Goal: Information Seeking & Learning: Learn about a topic

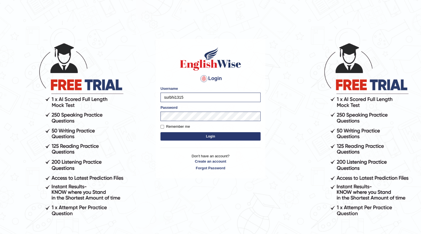
drag, startPoint x: 199, startPoint y: 99, endPoint x: 111, endPoint y: 101, distance: 88.0
click at [113, 101] on body "Login Please fix the following errors: Username surbhi1315 Password Remember me…" at bounding box center [210, 138] width 421 height 234
type input "ajnconcept"
click at [253, 136] on button "Login" at bounding box center [211, 136] width 100 height 8
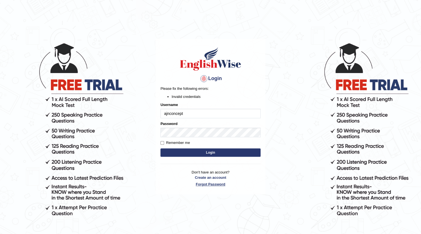
click at [253, 186] on link "Forgot Password" at bounding box center [211, 183] width 100 height 5
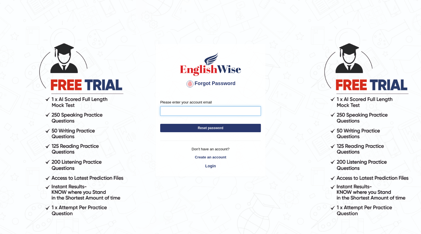
click at [219, 112] on input "Please enter your account email" at bounding box center [210, 110] width 101 height 9
type input "A"
type input "ajnconcept"
click at [215, 166] on link "Login" at bounding box center [210, 165] width 101 height 9
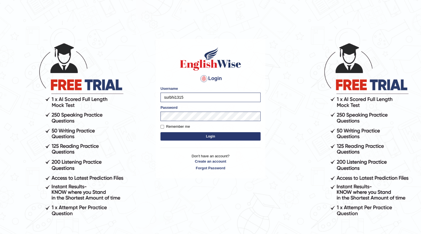
drag, startPoint x: 187, startPoint y: 94, endPoint x: 139, endPoint y: 104, distance: 49.2
click at [139, 104] on body "Login Please fix the following errors: Username surbhi1315 Password Remember me…" at bounding box center [210, 138] width 421 height 234
type input "ajnconcept"
click at [250, 137] on button "Login" at bounding box center [211, 136] width 100 height 8
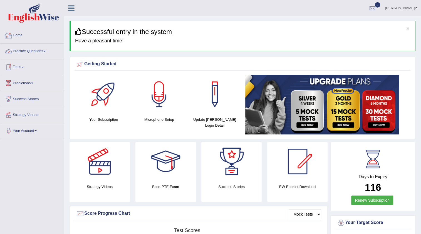
click at [46, 51] on span at bounding box center [45, 51] width 2 height 1
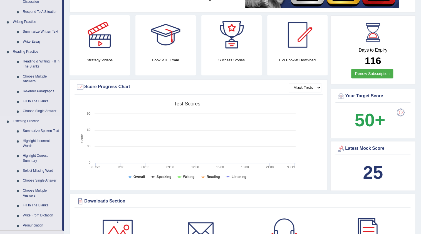
scroll to position [152, 0]
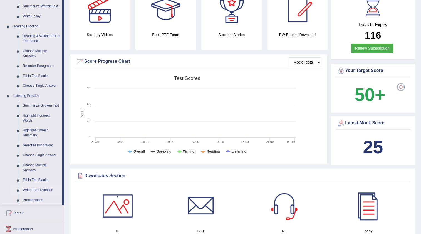
click at [40, 188] on link "Write From Dictation" at bounding box center [41, 190] width 42 height 10
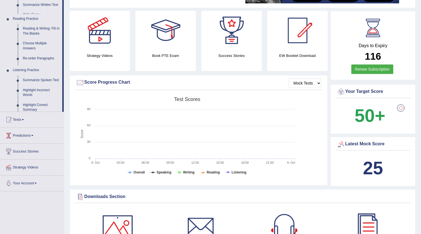
scroll to position [60, 0]
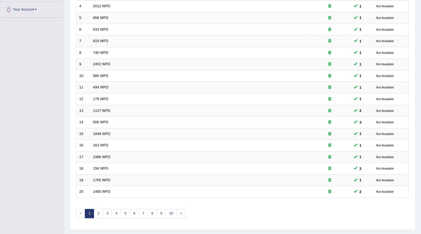
scroll to position [126, 0]
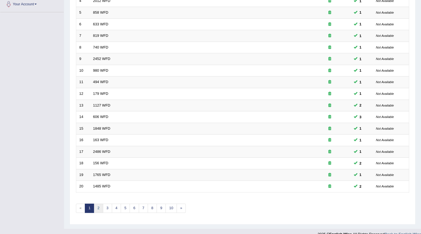
click at [98, 208] on link "2" at bounding box center [98, 207] width 9 height 9
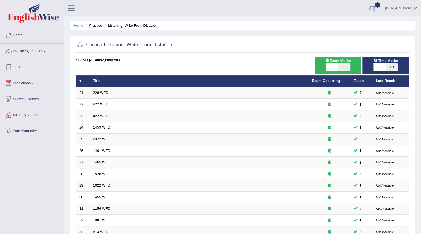
click at [375, 8] on div at bounding box center [373, 8] width 8 height 8
click at [336, 23] on strong "See All Alerts" at bounding box center [337, 23] width 25 height 4
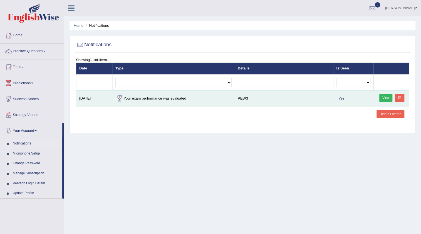
click at [384, 96] on link "View" at bounding box center [386, 98] width 13 height 8
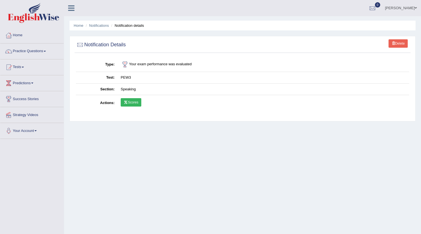
click at [128, 102] on icon at bounding box center [126, 101] width 4 height 3
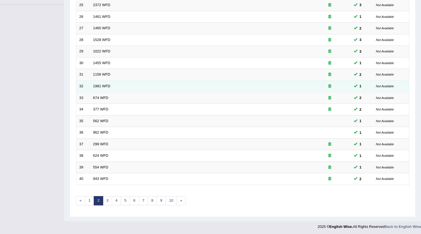
scroll to position [134, 0]
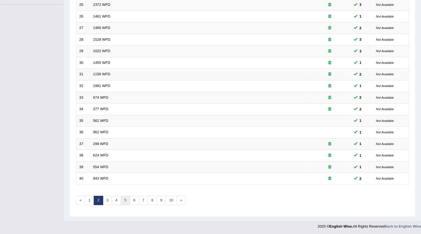
click at [122, 200] on link "5" at bounding box center [125, 199] width 9 height 9
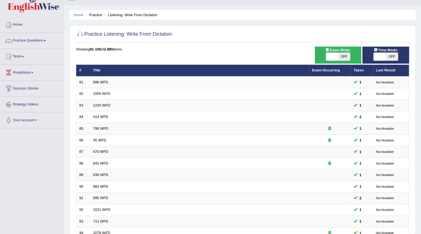
scroll to position [8, 0]
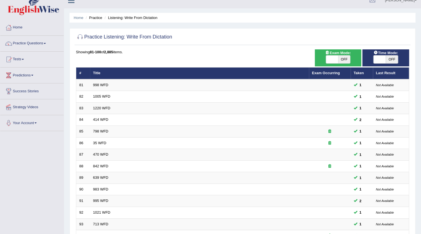
click at [376, 59] on span at bounding box center [380, 59] width 12 height 8
checkbox input "true"
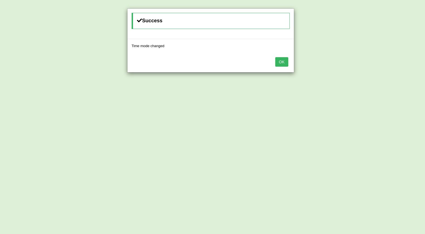
click at [281, 64] on button "OK" at bounding box center [281, 61] width 13 height 9
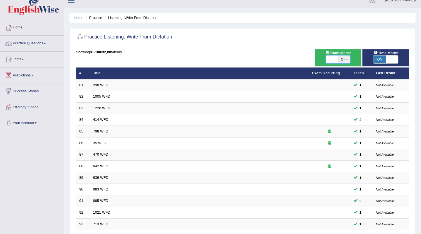
click at [327, 60] on span at bounding box center [332, 59] width 12 height 8
checkbox input "true"
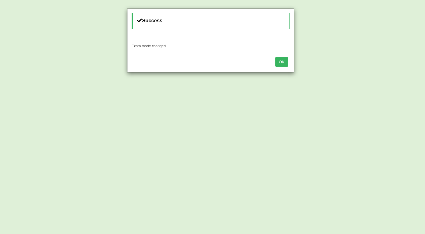
click at [281, 64] on button "OK" at bounding box center [281, 61] width 13 height 9
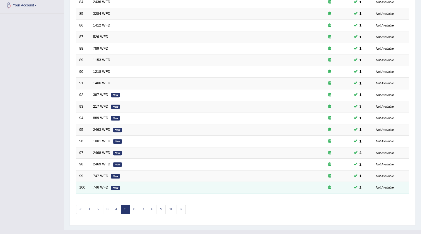
scroll to position [134, 0]
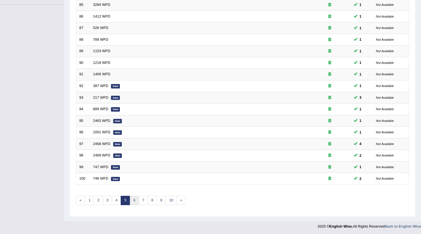
click at [131, 197] on link "6" at bounding box center [134, 199] width 9 height 9
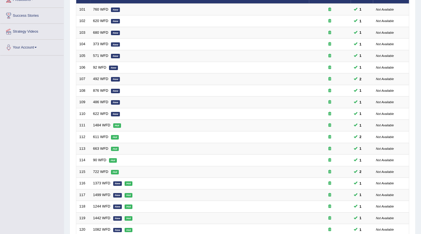
scroll to position [134, 0]
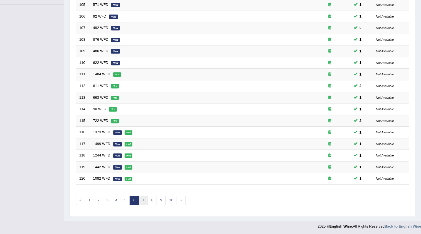
click at [144, 201] on link "7" at bounding box center [143, 199] width 9 height 9
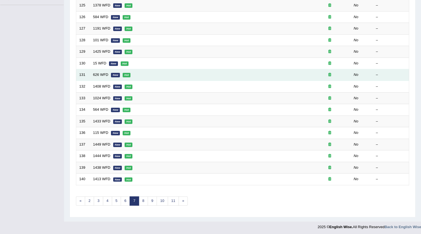
scroll to position [134, 0]
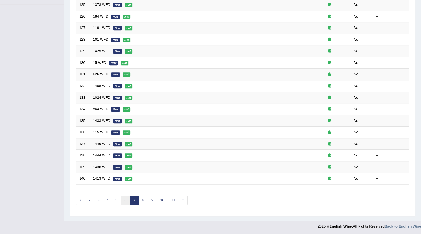
click at [124, 199] on link "6" at bounding box center [125, 199] width 9 height 9
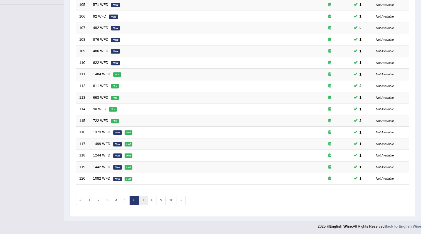
click at [144, 200] on link "7" at bounding box center [143, 199] width 9 height 9
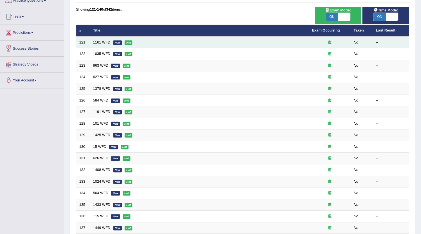
click at [106, 41] on link "1161 WFD" at bounding box center [101, 42] width 17 height 4
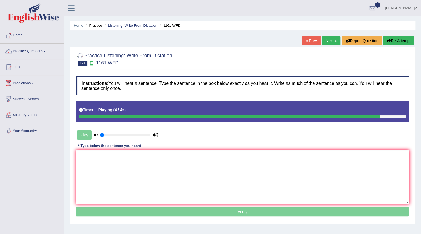
click at [315, 36] on link "« Prev" at bounding box center [311, 40] width 18 height 9
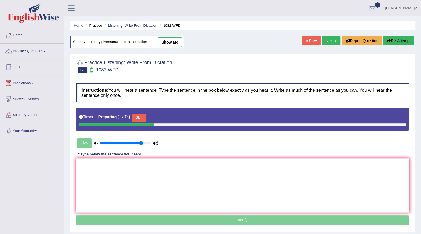
type input "0.85"
click at [141, 143] on input "range" at bounding box center [125, 143] width 51 height 4
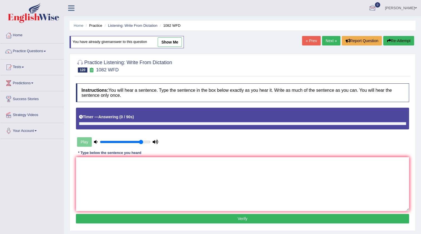
click at [332, 42] on link "Next »" at bounding box center [331, 40] width 18 height 9
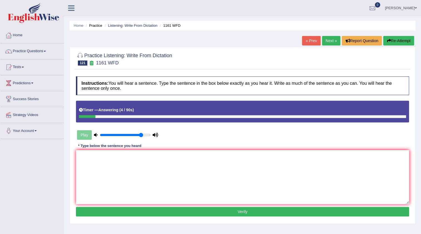
click at [300, 40] on div "Home Practice Listening: Write From Dictation 1161 WFD « Prev Next » Report Que…" at bounding box center [242, 139] width 357 height 278
click at [310, 43] on link "« Prev" at bounding box center [311, 40] width 18 height 9
click at [304, 44] on link "« Prev" at bounding box center [311, 40] width 18 height 9
click at [309, 39] on link "« Prev" at bounding box center [311, 40] width 18 height 9
click at [188, 157] on textarea at bounding box center [242, 177] width 333 height 54
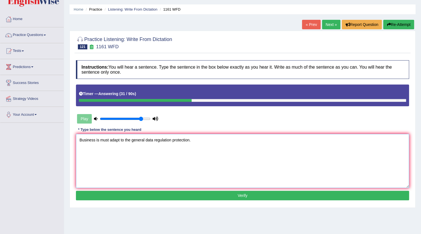
scroll to position [25, 0]
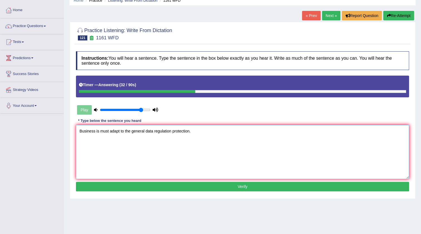
type textarea "Business is must adapt to the general data regulation protection."
click at [183, 185] on button "Verify" at bounding box center [242, 185] width 333 height 9
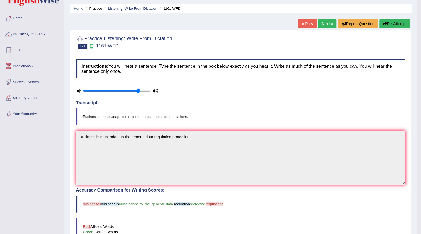
scroll to position [17, 0]
click at [303, 22] on link "« Prev" at bounding box center [307, 23] width 18 height 9
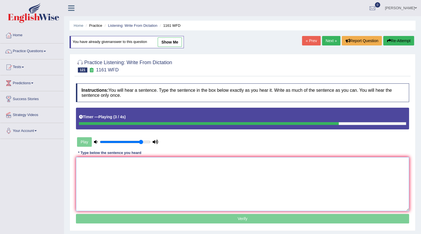
click at [217, 169] on textarea at bounding box center [242, 184] width 333 height 54
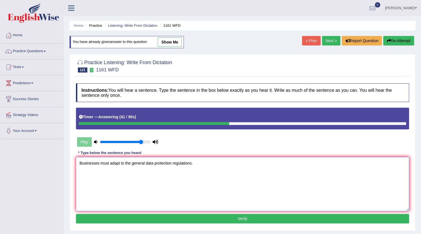
scroll to position [25, 0]
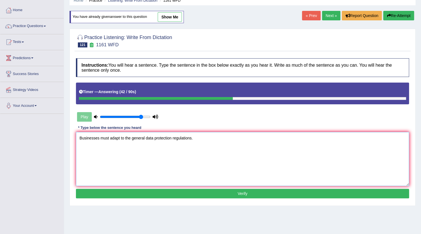
type textarea "Businesses must adapt to the general data protection regulations."
click at [225, 193] on button "Verify" at bounding box center [242, 192] width 333 height 9
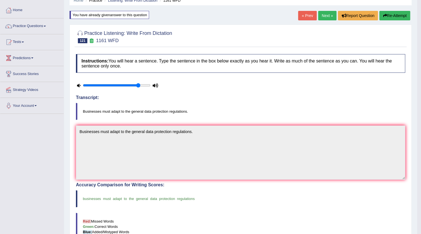
click at [321, 13] on link "Next »" at bounding box center [327, 15] width 18 height 9
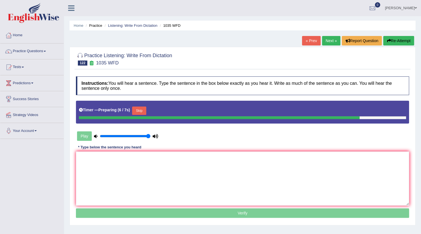
type input "1"
click at [149, 135] on input "range" at bounding box center [125, 136] width 51 height 4
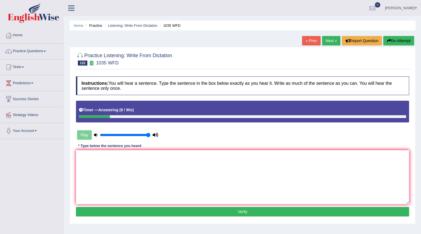
click at [310, 43] on link "« Prev" at bounding box center [311, 40] width 18 height 9
click at [241, 170] on textarea at bounding box center [242, 177] width 333 height 54
type textarea "S"
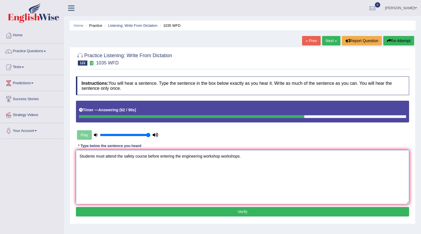
click at [146, 156] on textarea "Students must attend the safety course before entering the engineering workshop…" at bounding box center [242, 177] width 333 height 54
type textarea "Students must attend the safety courses course before entering the engineering …"
click at [262, 210] on button "Verify" at bounding box center [242, 211] width 333 height 9
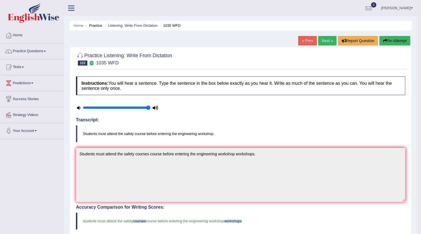
click at [323, 42] on link "Next »" at bounding box center [327, 40] width 18 height 9
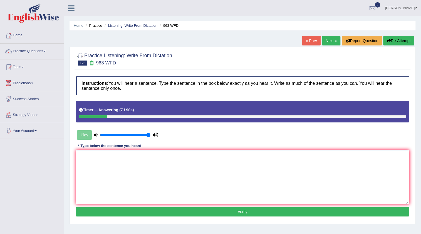
click at [265, 159] on textarea at bounding box center [242, 177] width 333 height 54
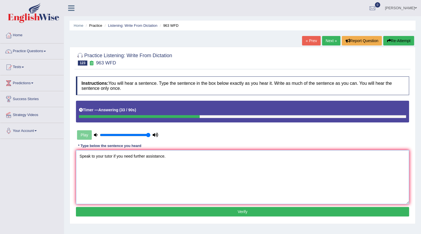
click at [90, 154] on textarea "Speak to your tutor if you need further assistance." at bounding box center [242, 177] width 333 height 54
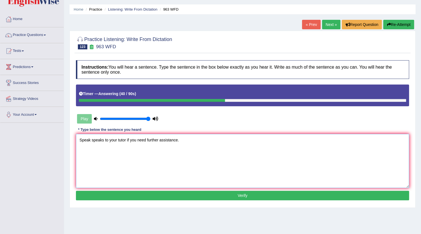
scroll to position [25, 0]
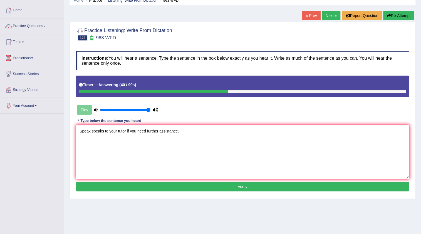
type textarea "Speak speaks to your tutor if you need further assistance."
click at [239, 189] on button "Verify" at bounding box center [242, 185] width 333 height 9
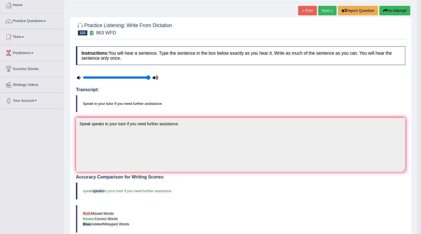
scroll to position [0, 0]
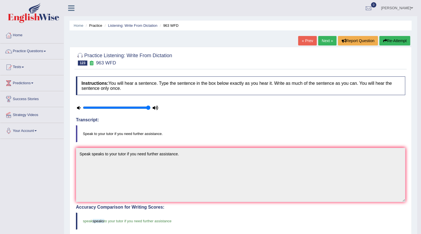
click at [326, 41] on link "Next »" at bounding box center [327, 40] width 18 height 9
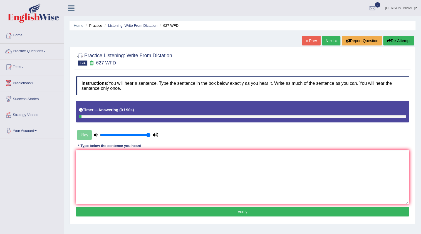
click at [306, 40] on link "« Prev" at bounding box center [311, 40] width 18 height 9
click at [218, 170] on textarea at bounding box center [242, 177] width 333 height 54
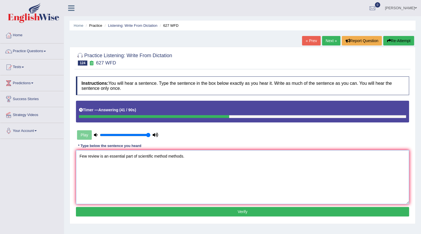
click at [87, 156] on textarea "Few review is an essential part of scientific method methods." at bounding box center [242, 177] width 333 height 54
click at [106, 156] on textarea "Few fair review is an essential part of scientific method methods." at bounding box center [242, 177] width 333 height 54
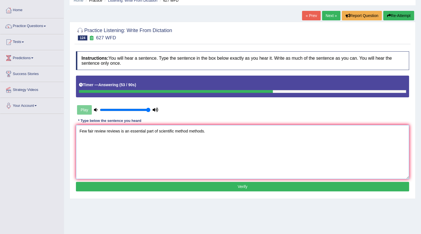
type textarea "Few fair review reviews is an essential part of scientific method methods."
click at [259, 184] on button "Verify" at bounding box center [242, 185] width 333 height 9
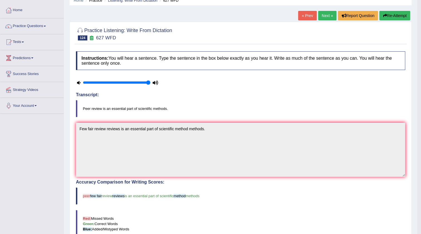
click at [327, 13] on link "Next »" at bounding box center [327, 15] width 18 height 9
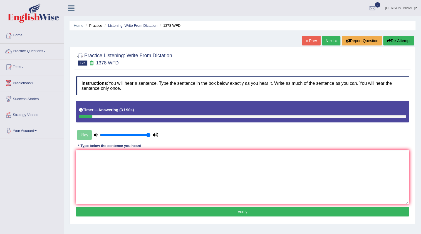
click at [314, 42] on link "« Prev" at bounding box center [311, 40] width 18 height 9
click at [213, 156] on textarea at bounding box center [242, 177] width 333 height 54
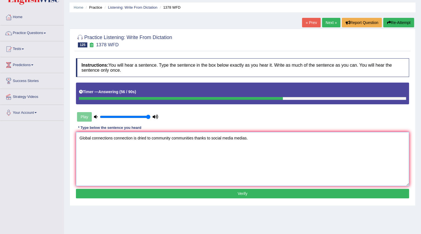
scroll to position [25, 0]
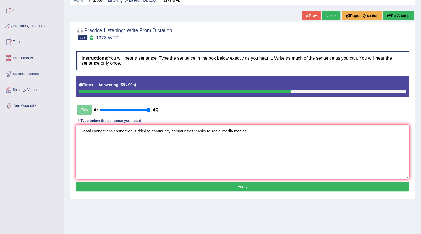
type textarea "Global connections connection is dried to community communities thanks to socia…"
click at [238, 183] on button "Verify" at bounding box center [242, 185] width 333 height 9
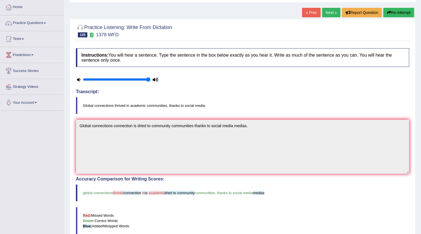
scroll to position [0, 0]
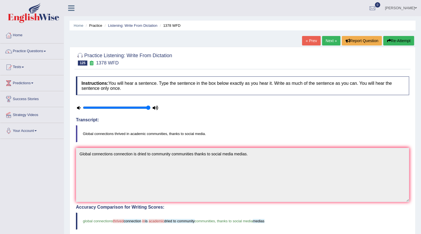
click at [304, 39] on link "« Prev" at bounding box center [311, 40] width 18 height 9
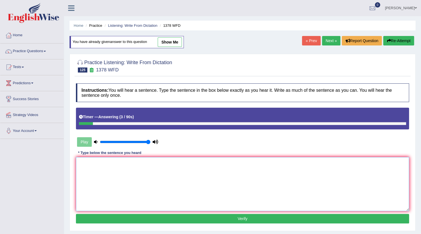
click at [208, 176] on textarea at bounding box center [242, 184] width 333 height 54
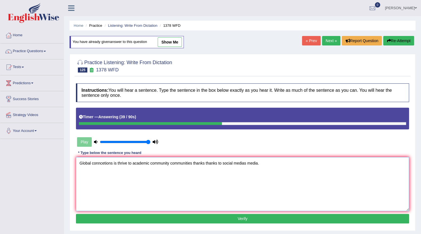
click at [111, 163] on textarea "Global conncetions is thrive to academic community communities thanks thanks to…" at bounding box center [242, 184] width 333 height 54
click at [113, 163] on textarea "Global conncetions is thrive to academic community communities thanks thanks to…" at bounding box center [242, 184] width 333 height 54
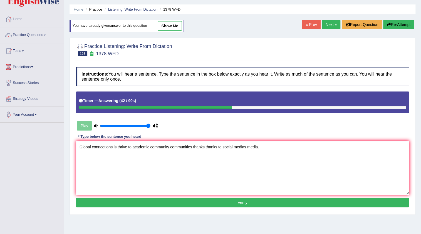
scroll to position [25, 0]
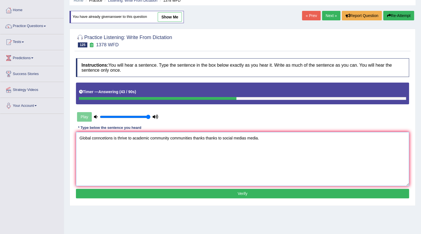
type textarea "Global conncetions is thrive to academic community communities thanks thanks to…"
click at [256, 190] on button "Verify" at bounding box center [242, 192] width 333 height 9
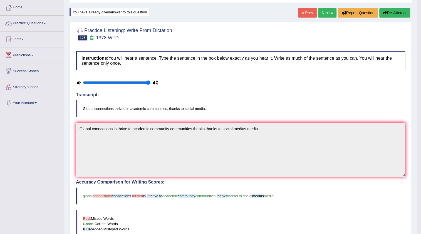
scroll to position [0, 0]
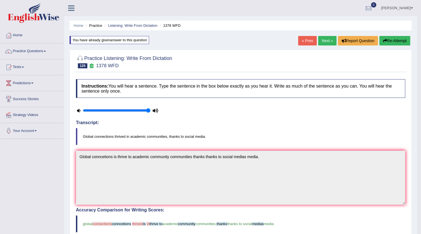
click at [401, 41] on button "Re-Attempt" at bounding box center [395, 40] width 31 height 9
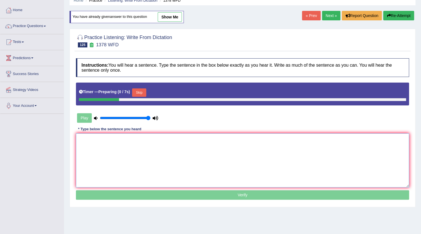
click at [189, 154] on textarea at bounding box center [242, 160] width 333 height 54
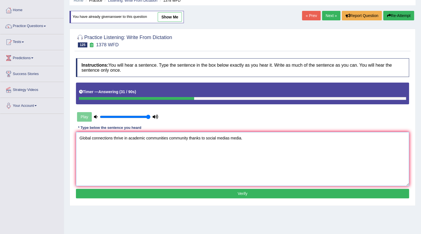
type textarea "Global connections thrive in academic communities community thanks to social me…"
click at [243, 192] on button "Verify" at bounding box center [242, 192] width 333 height 9
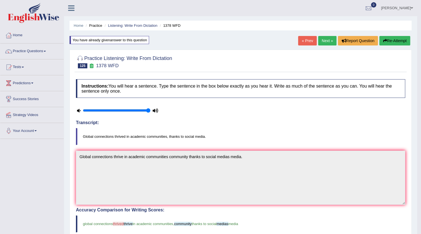
click at [413, 6] on span at bounding box center [412, 8] width 2 height 4
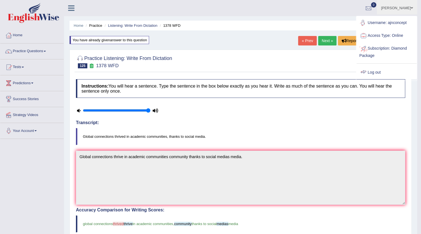
click at [378, 71] on link "Log out" at bounding box center [387, 72] width 60 height 13
